Goal: Information Seeking & Learning: Compare options

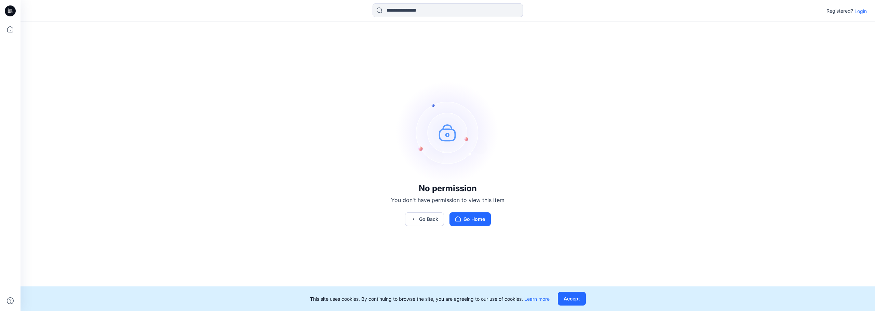
click at [862, 16] on div "Registered? Login" at bounding box center [448, 10] width 854 height 15
click at [862, 13] on p "Login" at bounding box center [861, 11] width 12 height 7
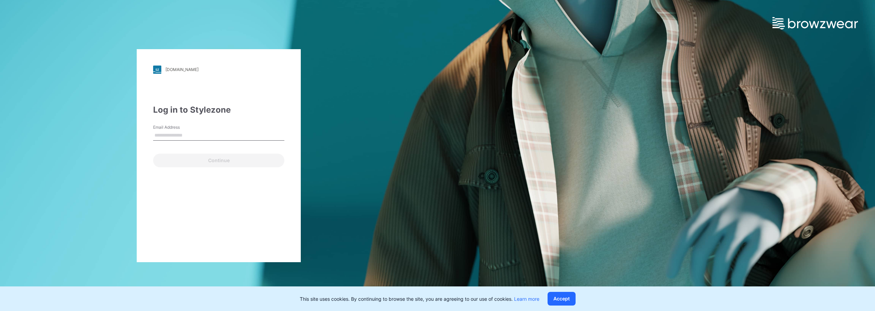
type input "**********"
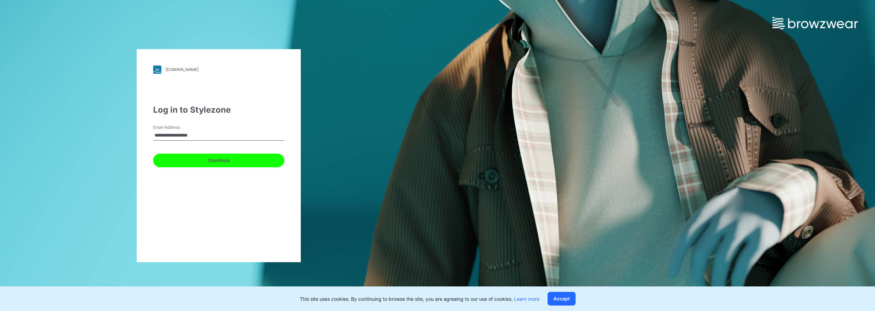
click at [208, 161] on button "Continue" at bounding box center [218, 161] width 131 height 14
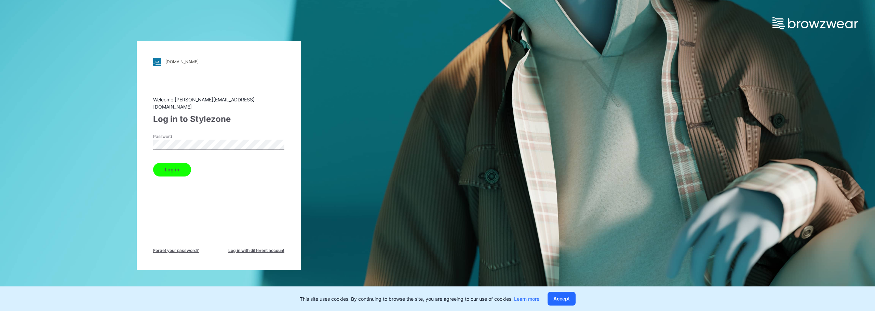
click at [177, 165] on button "Log in" at bounding box center [172, 170] width 38 height 14
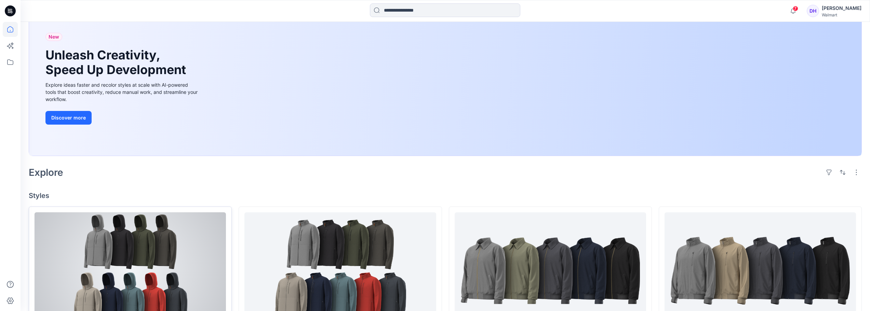
scroll to position [137, 0]
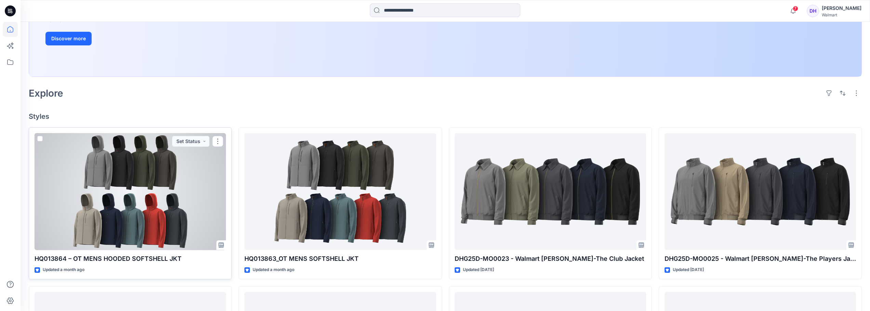
click at [151, 195] on div at bounding box center [130, 191] width 191 height 117
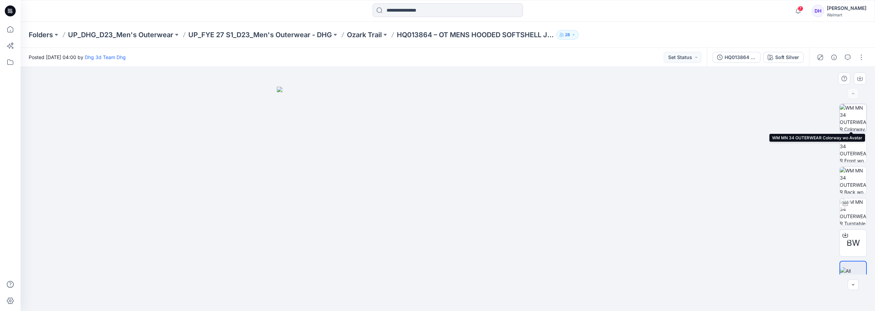
click at [850, 118] on img at bounding box center [853, 117] width 27 height 27
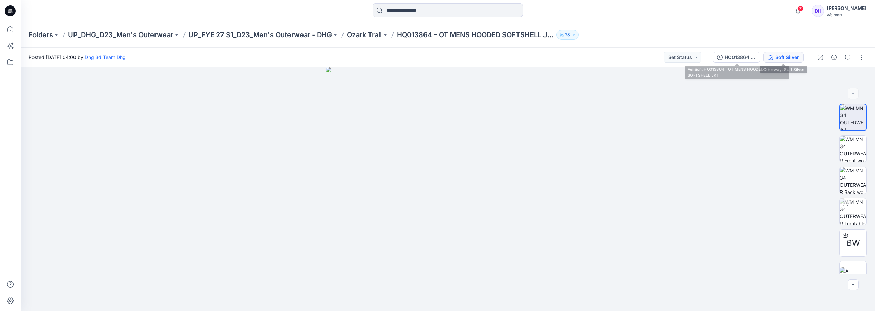
click at [779, 56] on div "Soft Silver" at bounding box center [787, 58] width 24 height 8
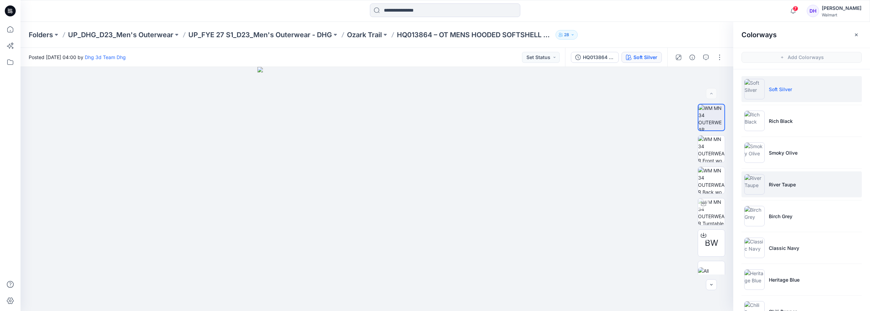
click at [795, 184] on p "River Taupe" at bounding box center [782, 184] width 27 height 7
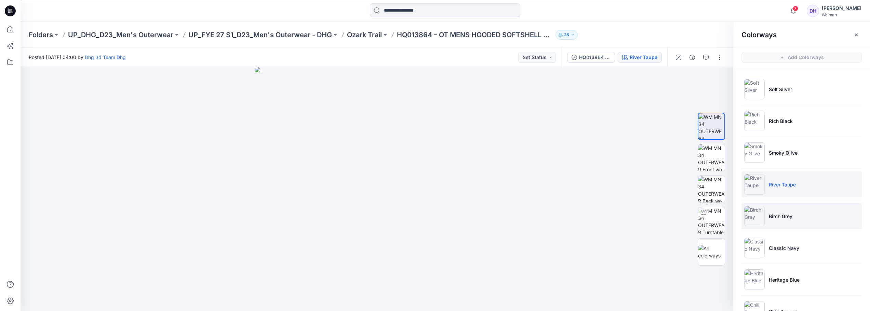
click at [779, 220] on li "Birch Grey" at bounding box center [802, 216] width 120 height 26
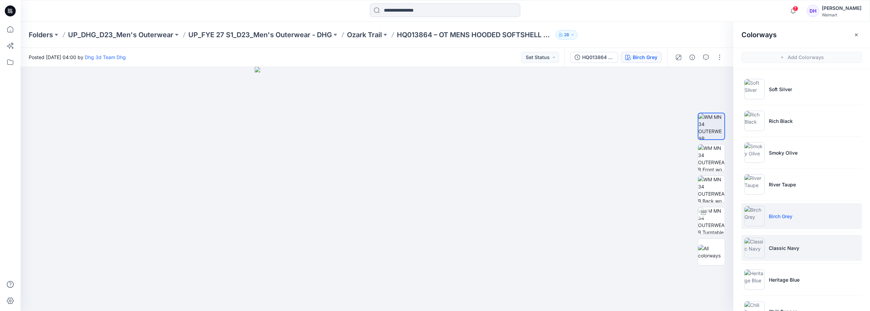
click at [775, 250] on p "Classic Navy" at bounding box center [784, 248] width 30 height 7
click at [776, 223] on li "Birch Grey" at bounding box center [802, 216] width 120 height 26
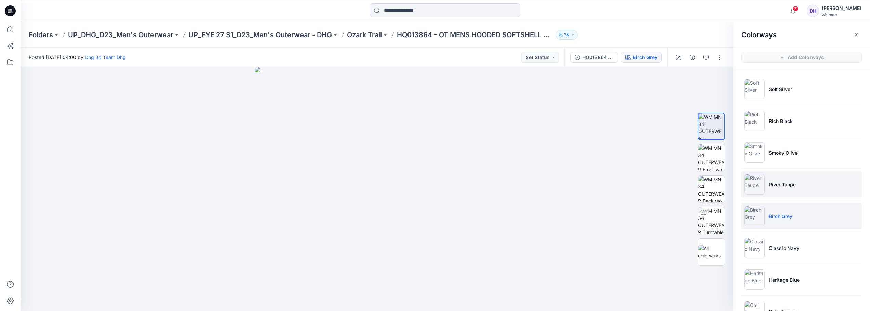
click at [777, 189] on li "River Taupe" at bounding box center [802, 185] width 120 height 26
click at [783, 212] on li "Birch Grey" at bounding box center [802, 216] width 120 height 26
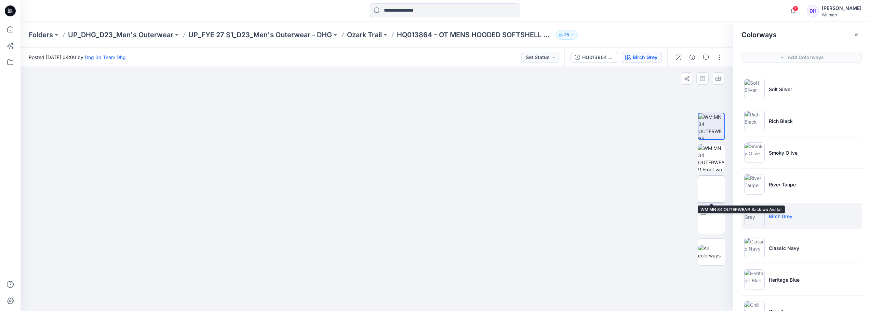
click at [711, 189] on img at bounding box center [711, 189] width 0 height 0
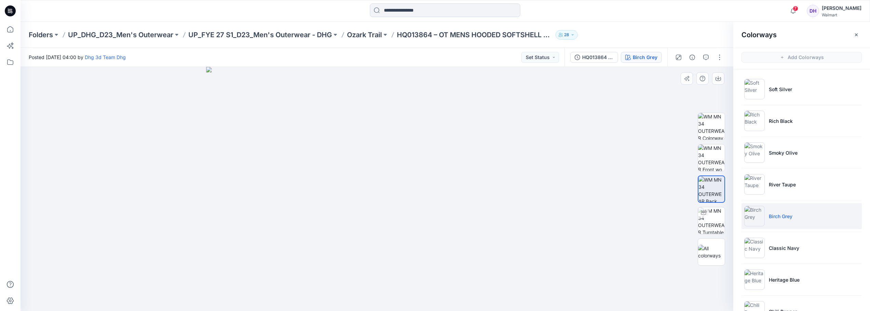
drag, startPoint x: 345, startPoint y: 149, endPoint x: 348, endPoint y: 284, distance: 134.7
click at [348, 284] on img at bounding box center [377, 189] width 342 height 244
click at [500, 124] on img at bounding box center [377, 189] width 342 height 244
drag, startPoint x: 373, startPoint y: 145, endPoint x: 381, endPoint y: 182, distance: 37.8
click at [380, 181] on img at bounding box center [377, 189] width 244 height 244
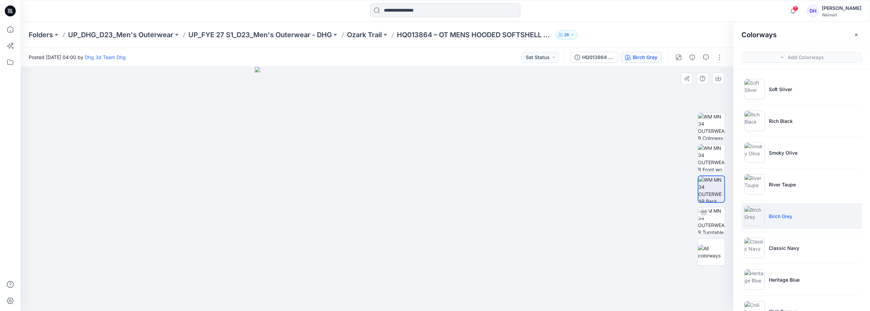
click at [386, 86] on img at bounding box center [377, 189] width 244 height 244
click at [703, 223] on img at bounding box center [711, 221] width 27 height 27
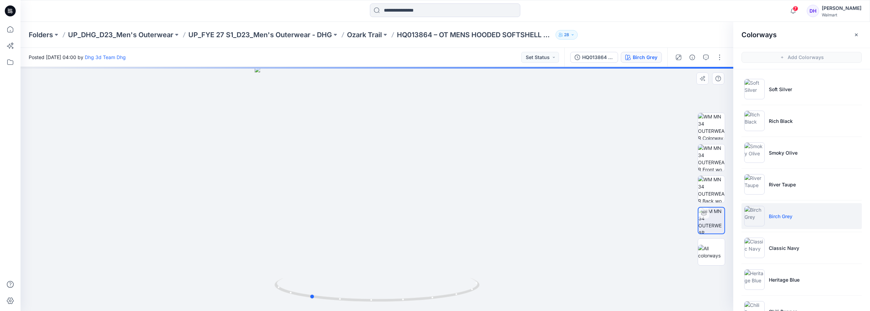
drag, startPoint x: 395, startPoint y: 220, endPoint x: 291, endPoint y: 218, distance: 104.0
click at [291, 218] on div at bounding box center [377, 189] width 713 height 244
drag, startPoint x: 367, startPoint y: 194, endPoint x: 373, endPoint y: 193, distance: 5.8
click at [373, 193] on div at bounding box center [377, 189] width 713 height 244
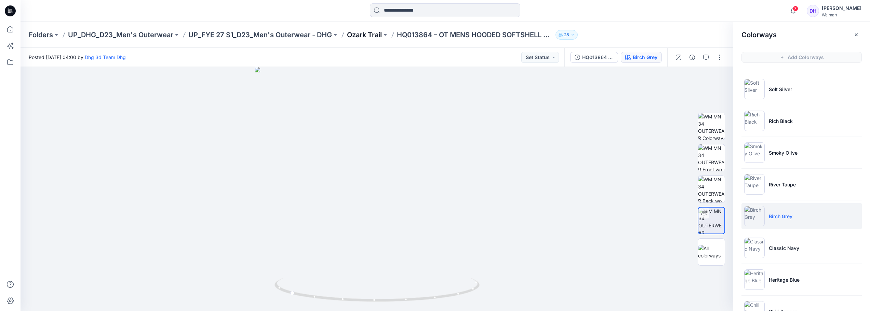
click at [373, 38] on p "Ozark Trail" at bounding box center [364, 35] width 35 height 10
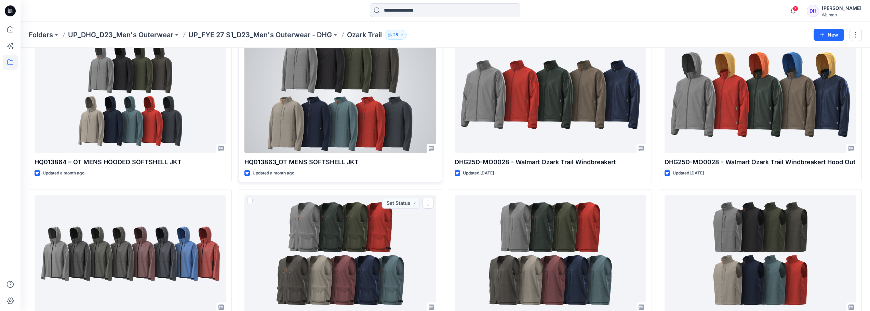
scroll to position [16, 0]
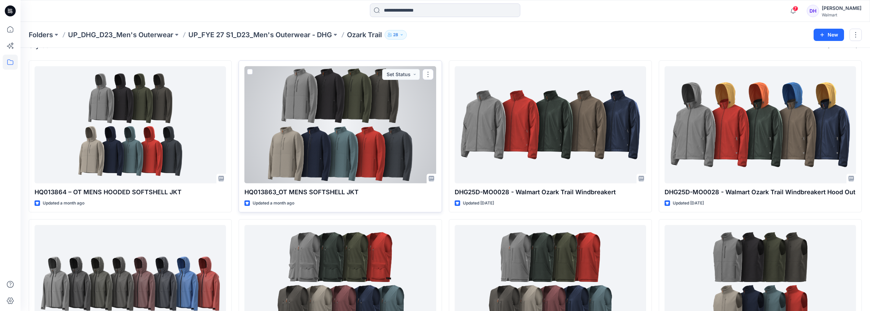
click at [343, 140] on div at bounding box center [339, 124] width 191 height 117
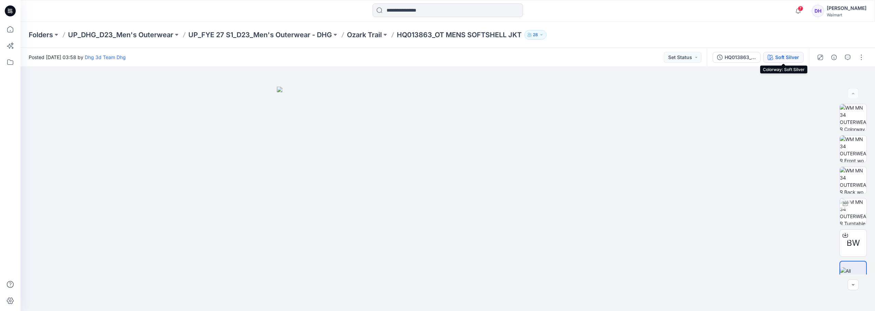
click at [786, 56] on div "Soft Silver" at bounding box center [787, 58] width 24 height 8
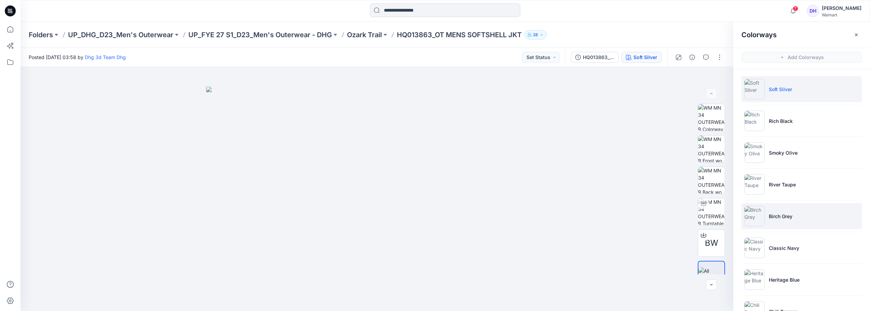
click at [792, 216] on li "Birch Grey" at bounding box center [802, 216] width 120 height 26
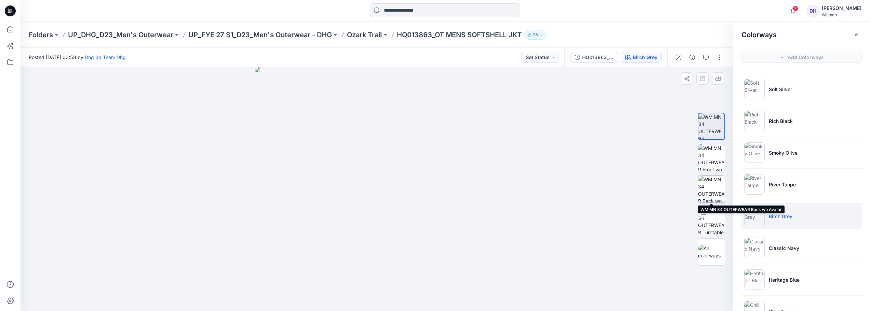
click at [706, 186] on img at bounding box center [711, 189] width 27 height 27
click at [371, 33] on p "Ozark Trail" at bounding box center [364, 35] width 35 height 10
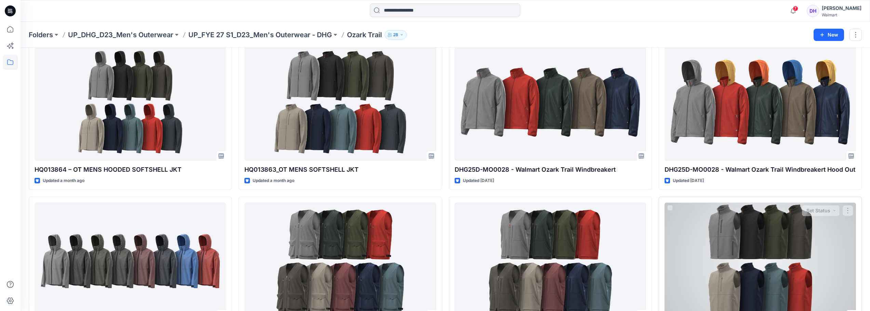
scroll to position [84, 0]
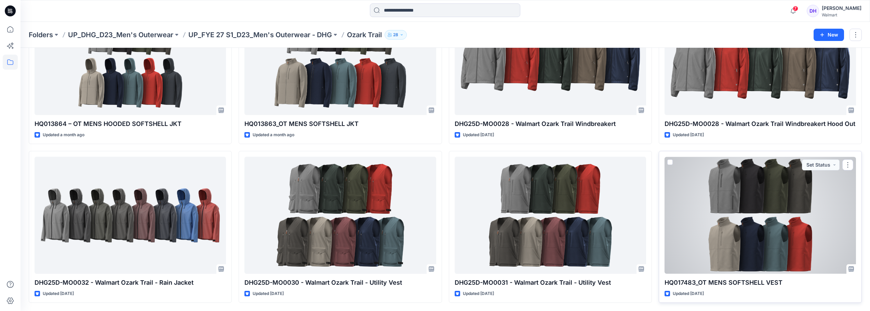
click at [771, 202] on div at bounding box center [760, 215] width 191 height 117
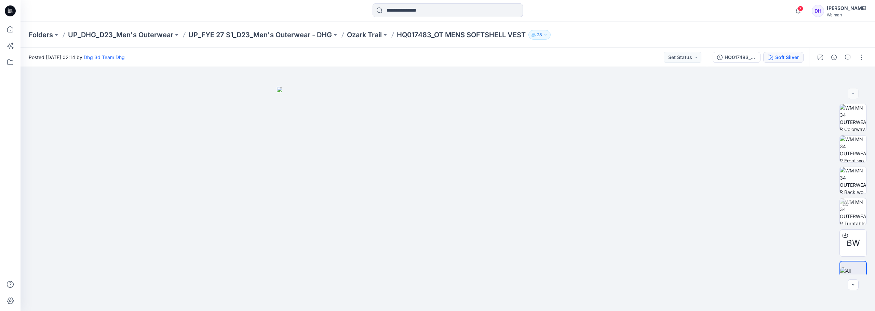
click at [785, 56] on div "Soft Silver" at bounding box center [787, 58] width 24 height 8
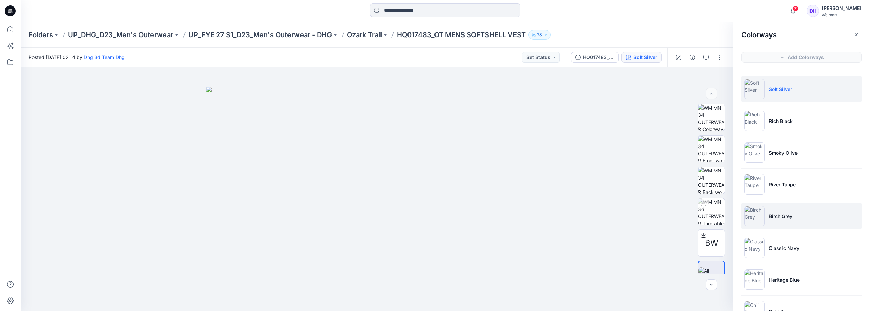
click at [788, 213] on p "Birch Grey" at bounding box center [781, 216] width 24 height 7
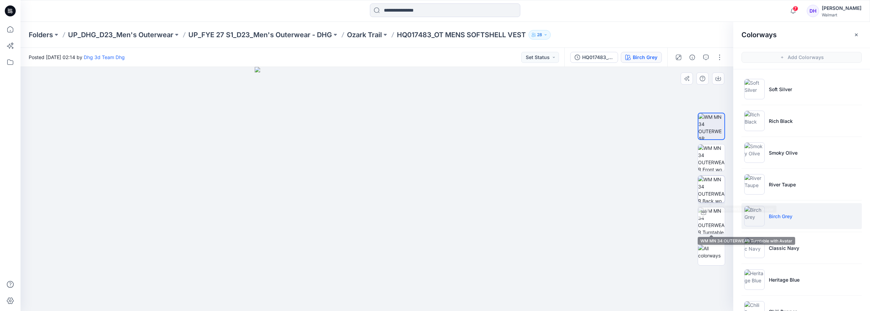
click at [707, 197] on img at bounding box center [711, 189] width 27 height 27
